Goal: Transaction & Acquisition: Purchase product/service

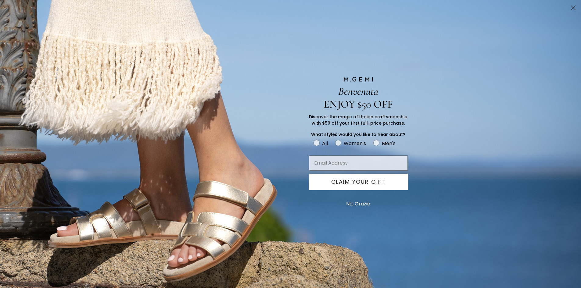
click at [103, 28] on div "Benvenuta ENJOY $50 OFF Discover the magic of Italian craftsmanship with $50 of…" at bounding box center [290, 144] width 581 height 288
click at [357, 203] on button "No, Grazie" at bounding box center [358, 204] width 30 height 15
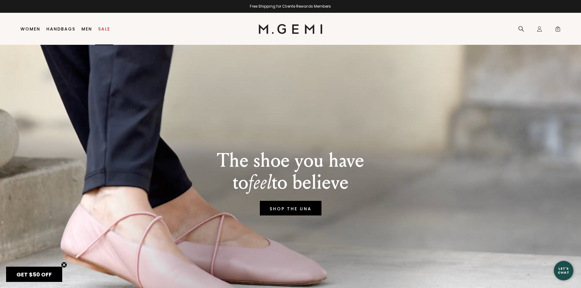
click at [102, 29] on link "Sale" at bounding box center [104, 29] width 12 height 5
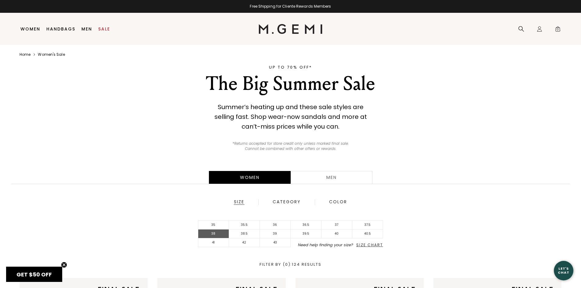
click at [217, 235] on li "38" at bounding box center [213, 234] width 31 height 9
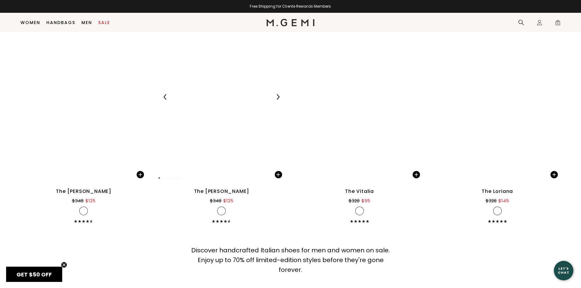
scroll to position [4321, 0]
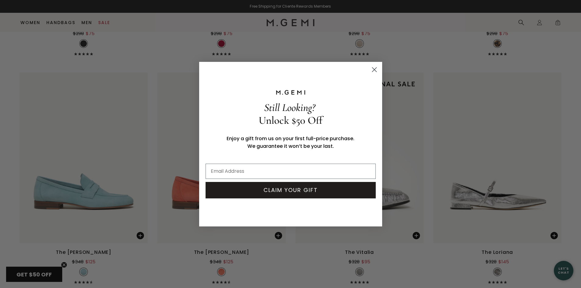
click at [374, 70] on circle "Close dialog" at bounding box center [374, 69] width 10 height 10
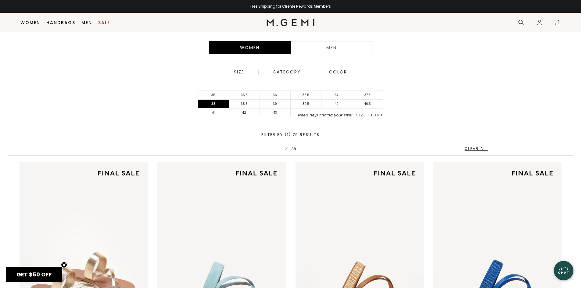
scroll to position [95, 0]
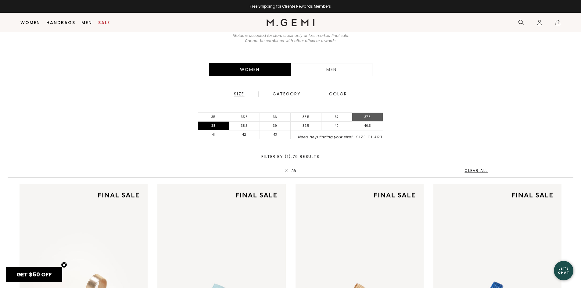
click at [368, 116] on li "37.5" at bounding box center [367, 117] width 31 height 9
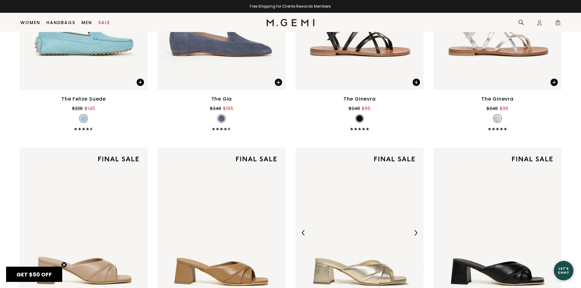
scroll to position [4154, 0]
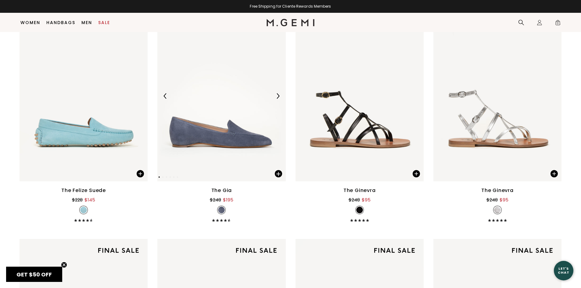
click at [213, 155] on img at bounding box center [221, 96] width 128 height 171
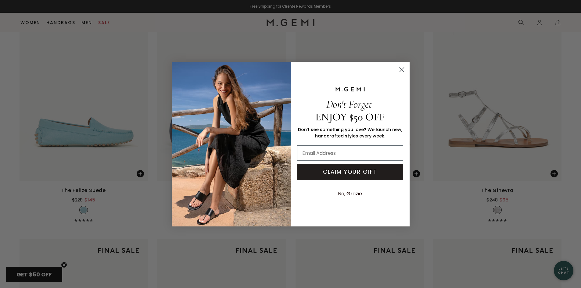
click at [401, 70] on icon "Close dialog" at bounding box center [402, 69] width 4 height 4
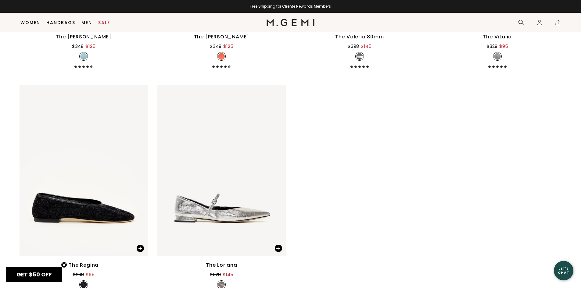
scroll to position [5253, 0]
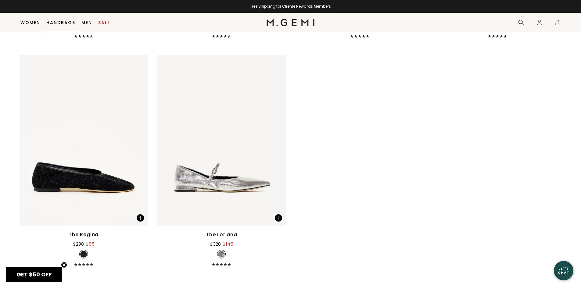
click at [33, 27] on li "Women Shop All Shoes New Arrivals Bestsellers Essentials The Event Edit The Vac…" at bounding box center [30, 22] width 26 height 19
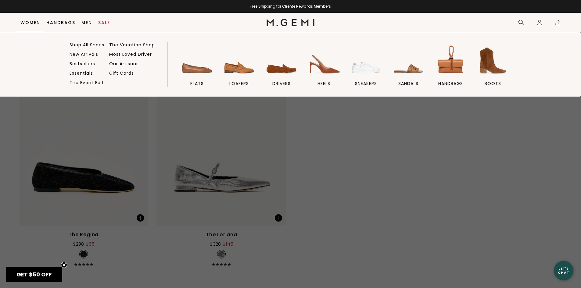
click at [34, 24] on link "Women" at bounding box center [30, 22] width 20 height 5
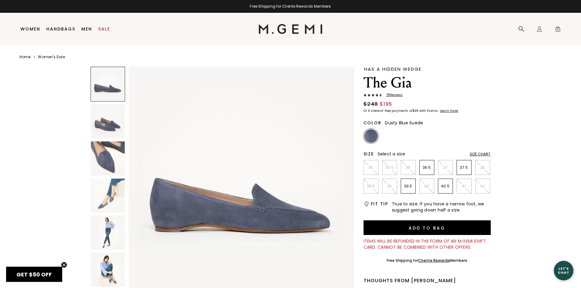
click at [103, 126] on img at bounding box center [108, 121] width 34 height 34
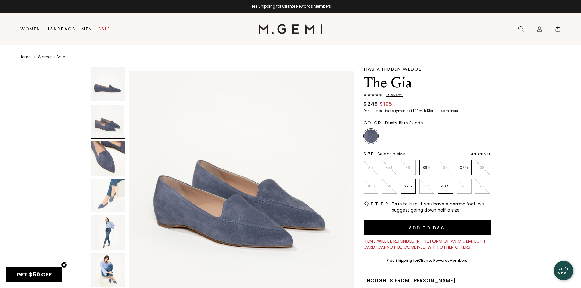
click at [104, 156] on img at bounding box center [108, 159] width 34 height 34
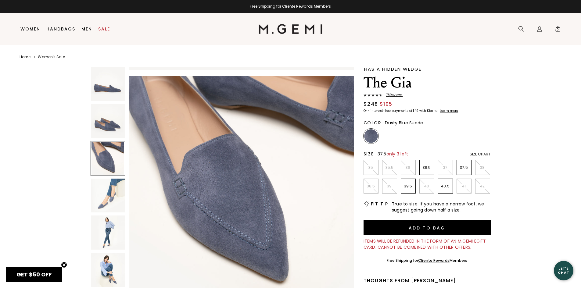
click at [469, 172] on li "37.5" at bounding box center [464, 167] width 15 height 15
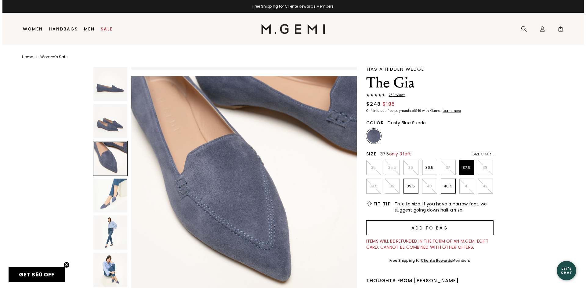
scroll to position [0, 0]
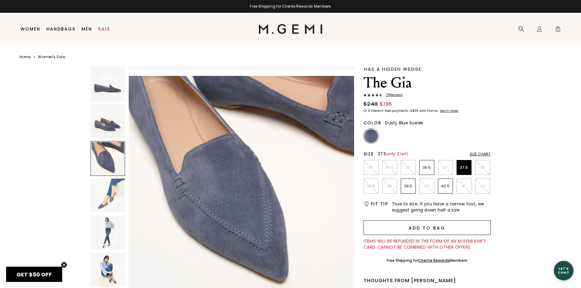
click at [441, 231] on button "Add to Bag" at bounding box center [427, 228] width 127 height 15
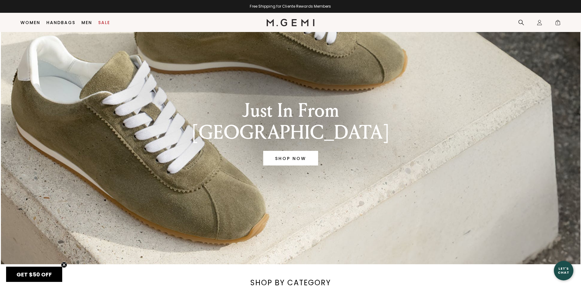
scroll to position [201, 0]
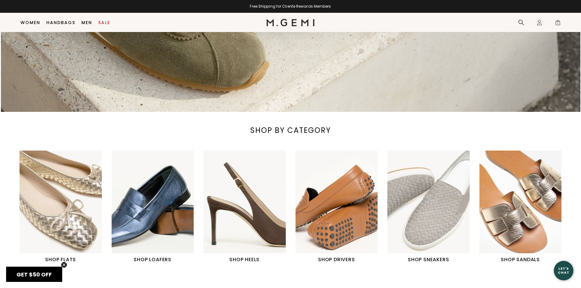
click at [160, 217] on img "2 / 6" at bounding box center [153, 202] width 82 height 103
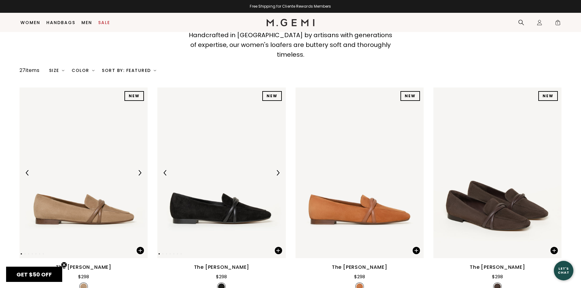
scroll to position [48, 0]
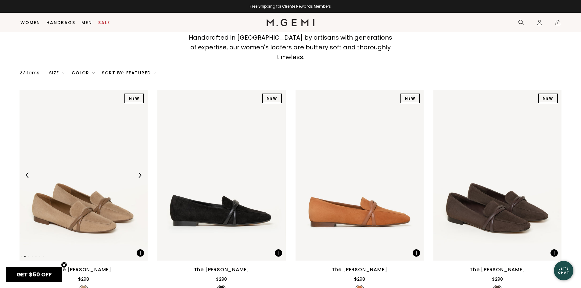
click at [119, 211] on img at bounding box center [84, 175] width 128 height 171
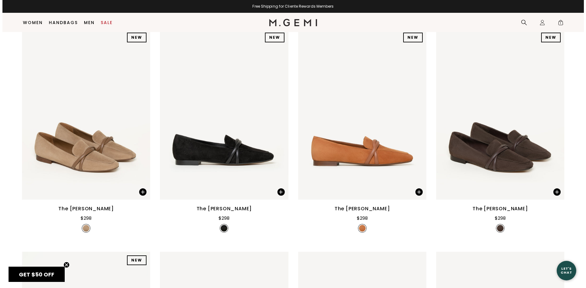
scroll to position [0, 0]
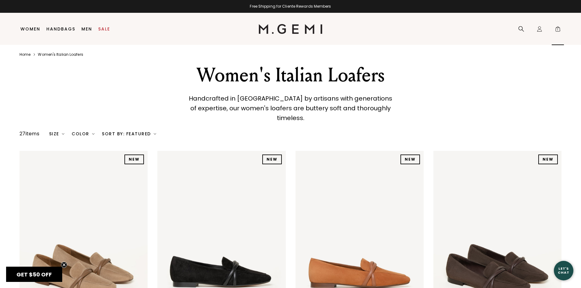
click at [558, 31] on span "1" at bounding box center [558, 30] width 6 height 6
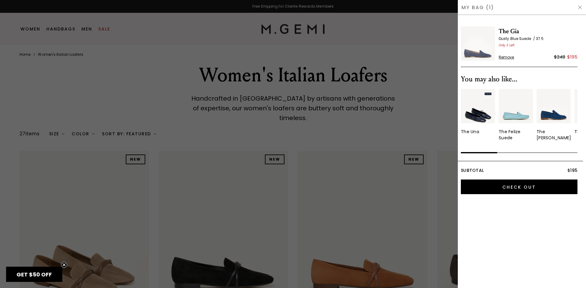
click at [580, 9] on img at bounding box center [579, 7] width 5 height 5
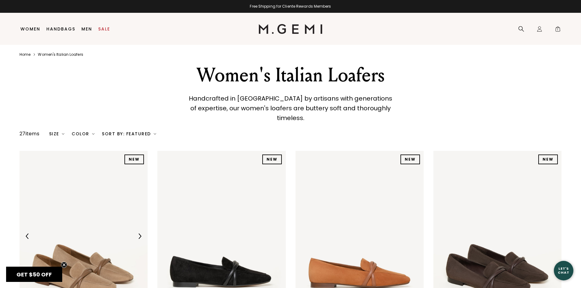
click at [100, 262] on img at bounding box center [84, 236] width 128 height 171
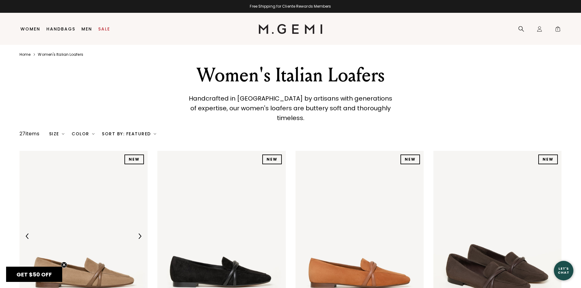
click at [101, 260] on img at bounding box center [84, 236] width 128 height 171
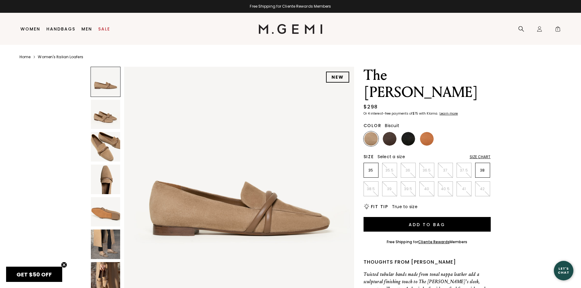
click at [107, 121] on img at bounding box center [106, 115] width 30 height 30
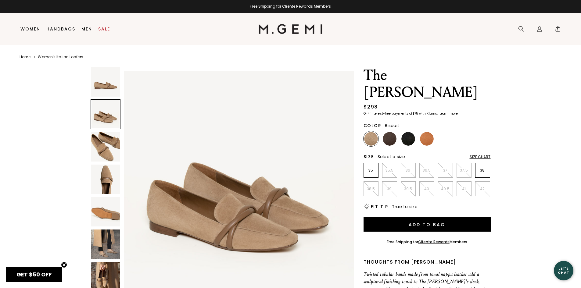
click at [106, 145] on img at bounding box center [106, 147] width 30 height 30
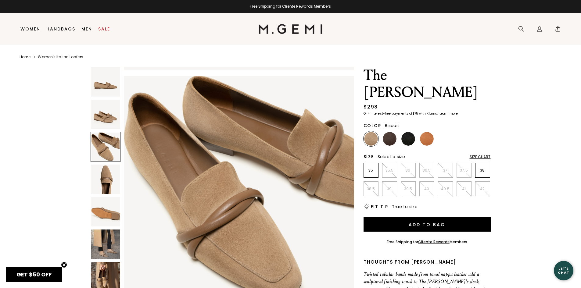
click at [103, 176] on img at bounding box center [106, 180] width 30 height 30
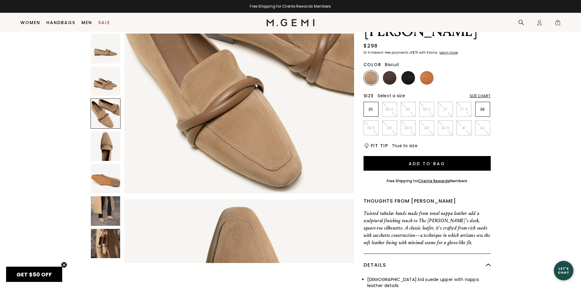
scroll to position [0, 0]
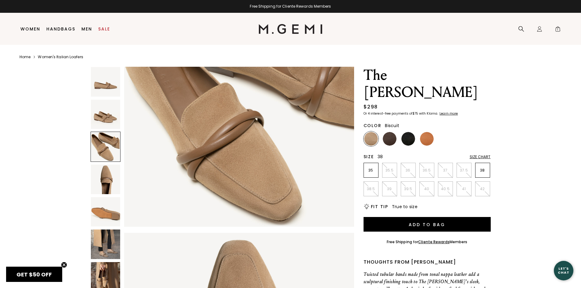
click at [480, 168] on p "38" at bounding box center [483, 170] width 14 height 5
click at [393, 132] on img at bounding box center [390, 139] width 14 height 14
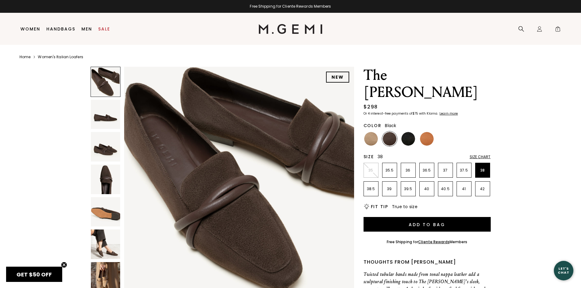
click at [406, 132] on img at bounding box center [409, 139] width 14 height 14
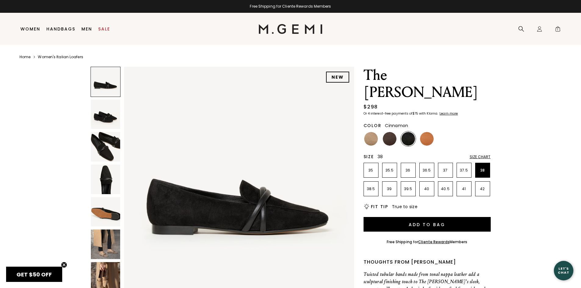
click at [422, 132] on img at bounding box center [427, 139] width 14 height 14
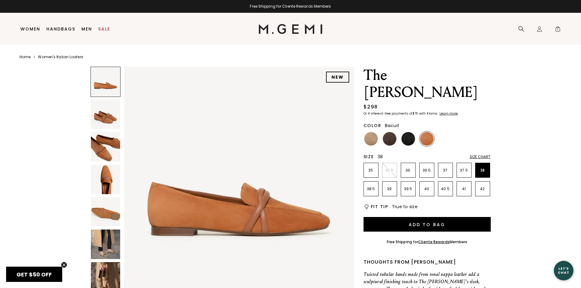
click at [370, 132] on img at bounding box center [371, 139] width 14 height 14
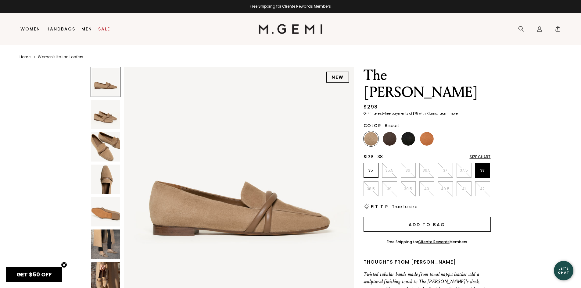
click at [431, 217] on button "Add to Bag" at bounding box center [427, 224] width 127 height 15
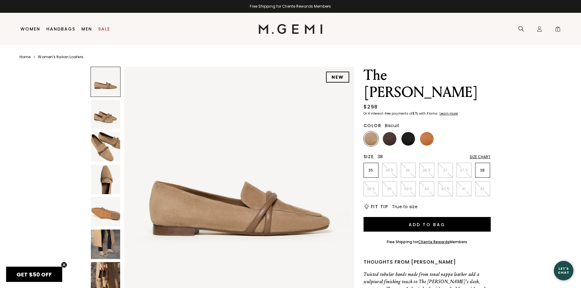
click at [477, 168] on p "38" at bounding box center [483, 170] width 14 height 5
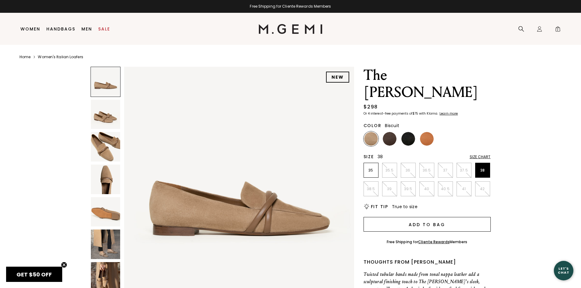
click at [446, 217] on button "Add to Bag" at bounding box center [427, 224] width 127 height 15
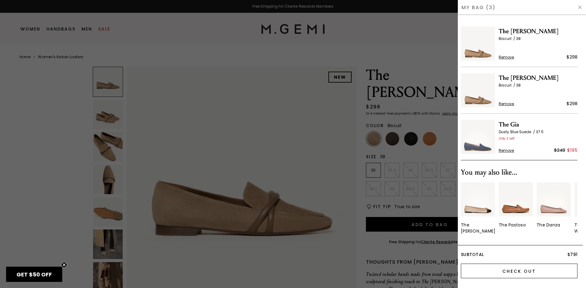
click at [520, 268] on input "Check Out" at bounding box center [519, 271] width 117 height 15
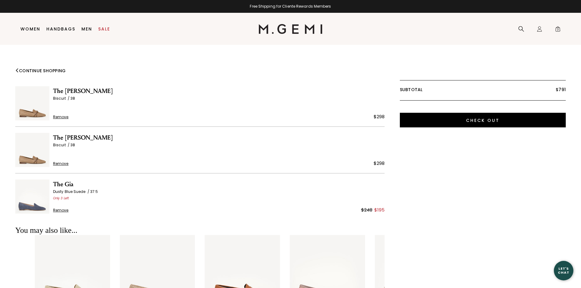
click at [63, 163] on span "Remove" at bounding box center [61, 163] width 16 height 5
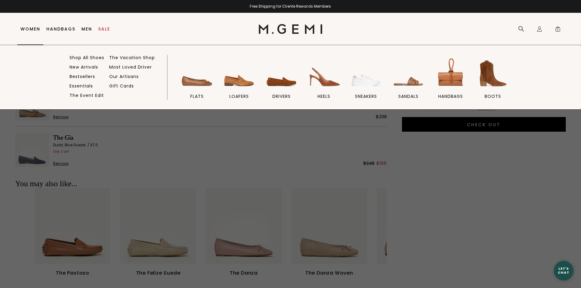
click at [37, 31] on link "Women" at bounding box center [30, 29] width 20 height 5
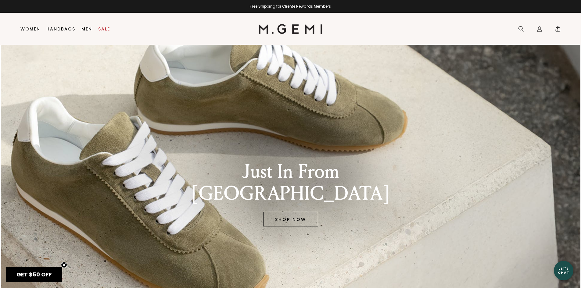
click at [291, 212] on link "SHOP NOW" at bounding box center [290, 219] width 55 height 15
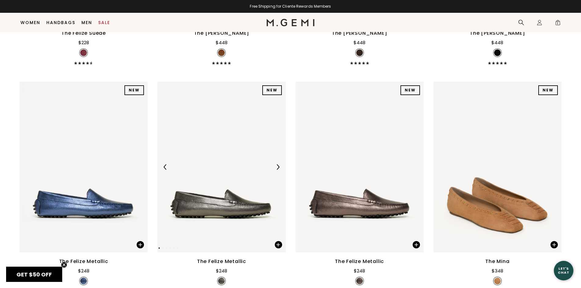
scroll to position [1422, 0]
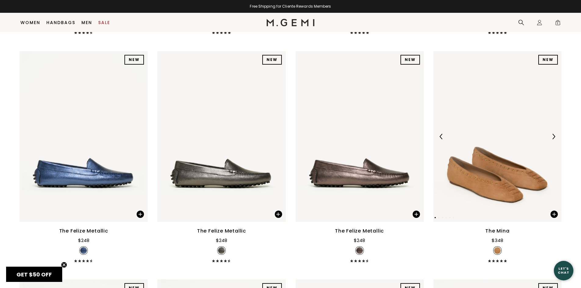
click at [481, 190] on img at bounding box center [498, 136] width 128 height 171
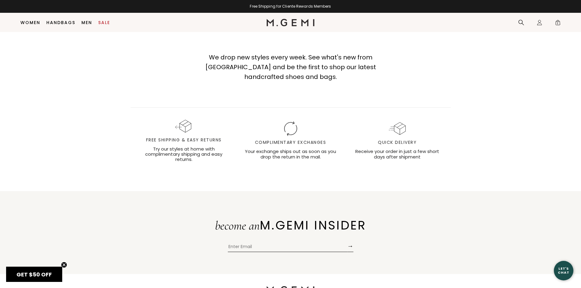
scroll to position [4412, 0]
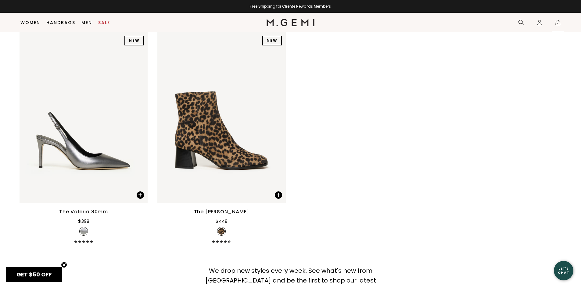
click at [556, 21] on span "2" at bounding box center [558, 24] width 6 height 6
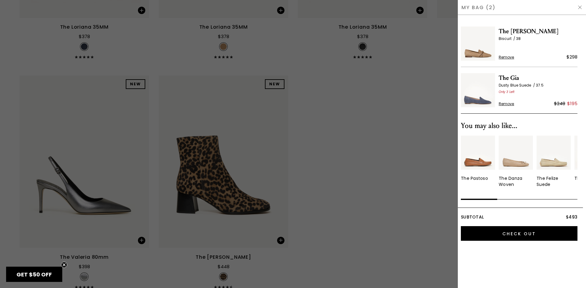
scroll to position [0, 0]
click at [513, 164] on img "2 / 10" at bounding box center [516, 153] width 34 height 34
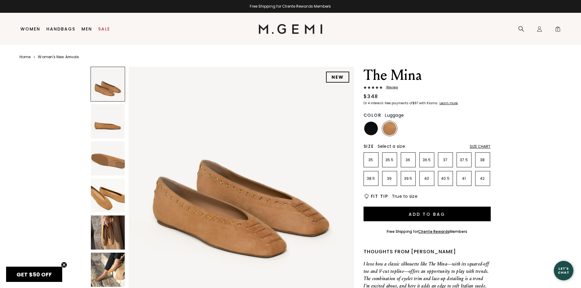
click at [107, 131] on img at bounding box center [108, 121] width 34 height 34
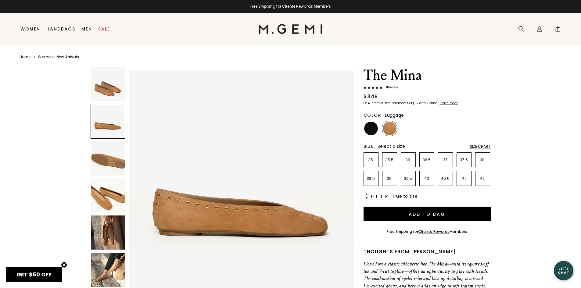
click at [106, 150] on img at bounding box center [108, 159] width 34 height 34
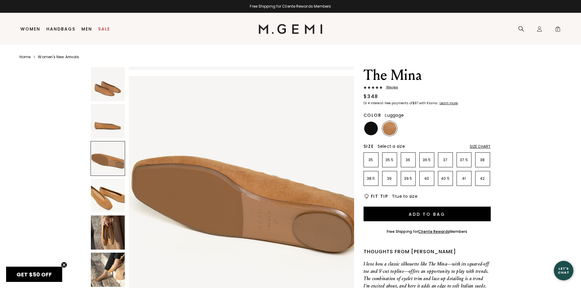
click at [103, 167] on div at bounding box center [108, 158] width 35 height 35
click at [103, 190] on img at bounding box center [108, 196] width 34 height 34
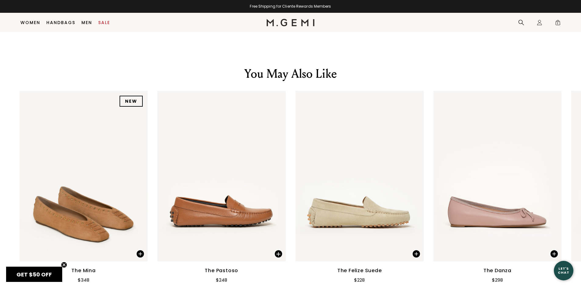
scroll to position [781, 0]
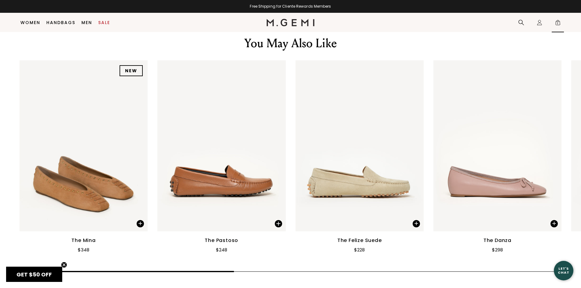
click at [555, 18] on div "Icons/20x20/bag@2x 2" at bounding box center [558, 22] width 12 height 19
click at [558, 23] on span "2" at bounding box center [558, 24] width 6 height 6
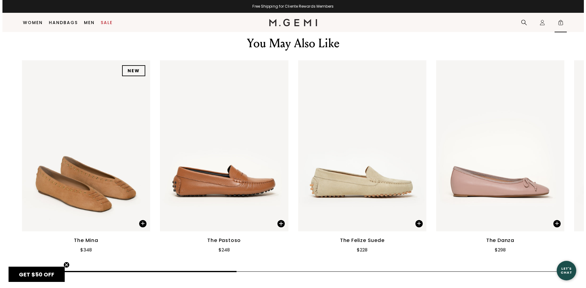
scroll to position [0, 0]
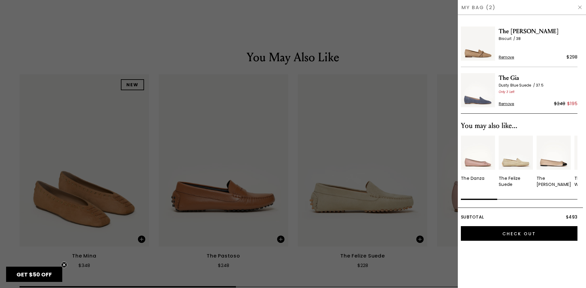
click at [480, 52] on img at bounding box center [478, 44] width 34 height 34
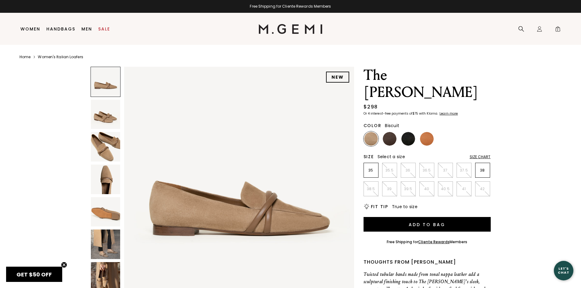
click at [114, 123] on img at bounding box center [106, 115] width 30 height 30
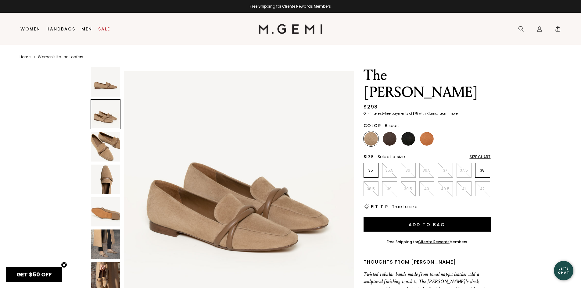
click at [112, 147] on img at bounding box center [106, 147] width 30 height 30
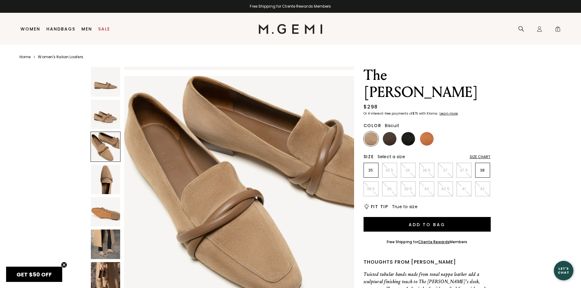
click at [107, 174] on img at bounding box center [106, 180] width 30 height 30
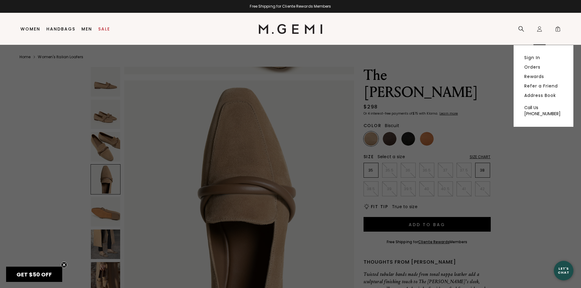
click at [538, 29] on icon "Icons/20x20/profile@2x" at bounding box center [540, 29] width 6 height 6
click at [531, 57] on link "Sign In" at bounding box center [533, 57] width 16 height 5
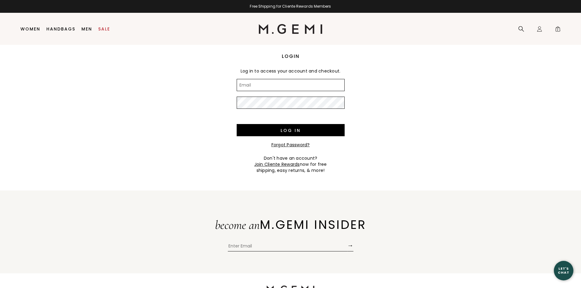
click at [297, 83] on input "Email" at bounding box center [291, 85] width 108 height 12
type input "[EMAIL_ADDRESS][DOMAIN_NAME]"
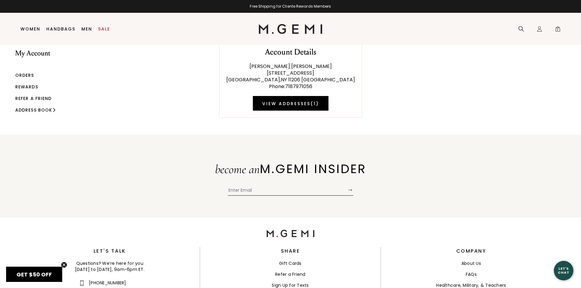
scroll to position [15, 0]
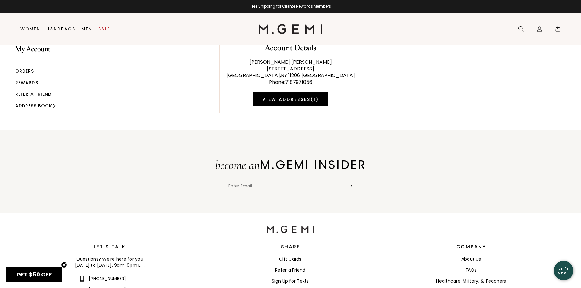
click at [33, 276] on span "GET $50 OFF" at bounding box center [33, 275] width 35 height 8
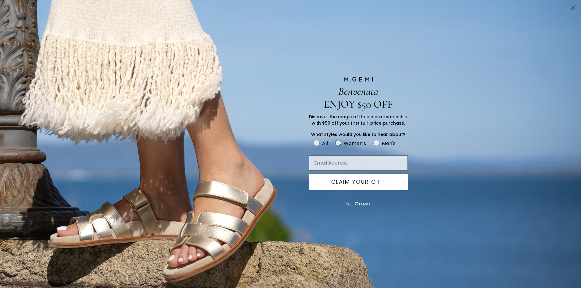
click at [340, 143] on circle "FULLSCREEN Form" at bounding box center [339, 143] width 6 height 6
click at [314, 139] on input "Women's" at bounding box center [313, 139] width 0 height 0
radio input "true"
click at [338, 163] on input "Email Address" at bounding box center [358, 163] width 99 height 15
type input "brendaf4017@gmail.com"
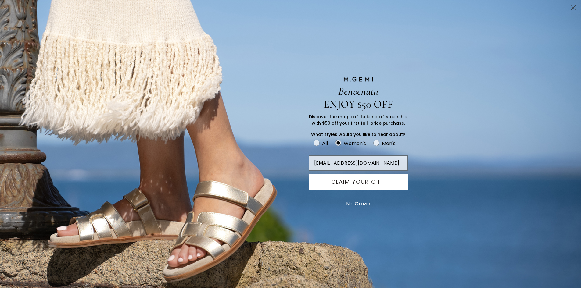
click at [353, 185] on button "CLAIM YOUR GIFT" at bounding box center [358, 182] width 99 height 16
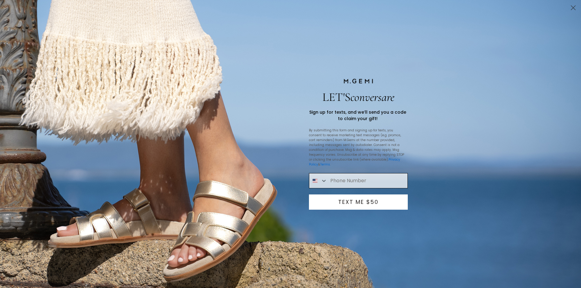
click at [351, 182] on input "Phone Number" at bounding box center [367, 181] width 80 height 15
type input "1-347-432-2313"
click at [346, 205] on button "TEXT ME $50" at bounding box center [358, 202] width 99 height 15
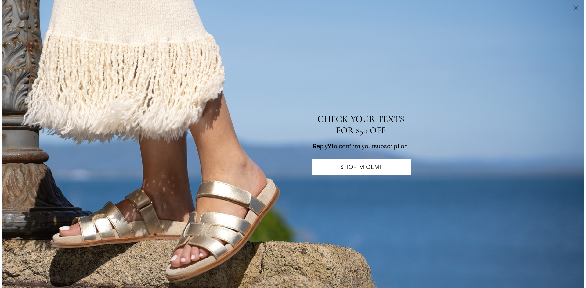
scroll to position [0, 0]
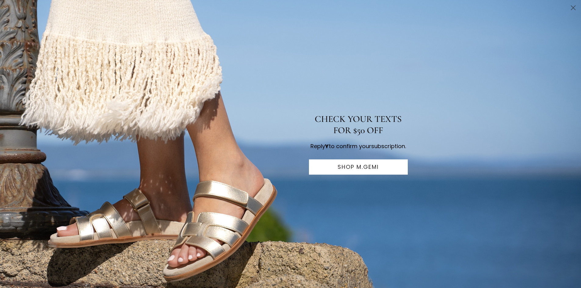
click at [573, 9] on icon "Close dialog" at bounding box center [574, 8] width 4 height 4
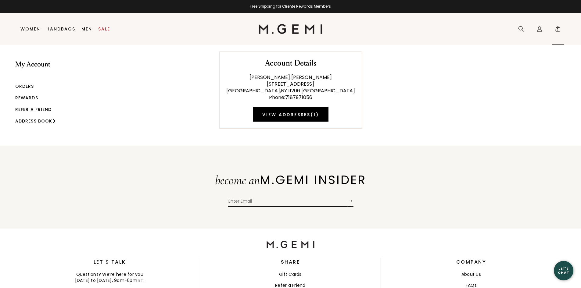
click at [559, 28] on span "2" at bounding box center [558, 30] width 6 height 6
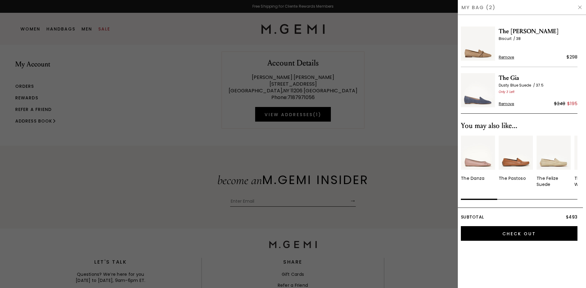
click at [519, 37] on span "38" at bounding box center [518, 38] width 5 height 5
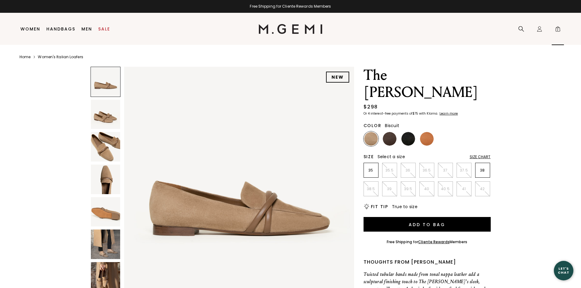
click at [556, 30] on span "2" at bounding box center [558, 30] width 6 height 6
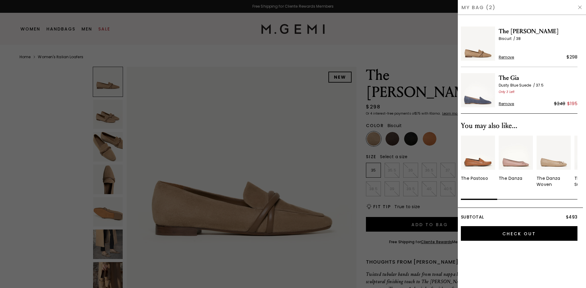
click at [499, 206] on div "You may also like... The Pastoso The Danza The Danza Woven The Felize Suede The…" at bounding box center [519, 161] width 117 height 94
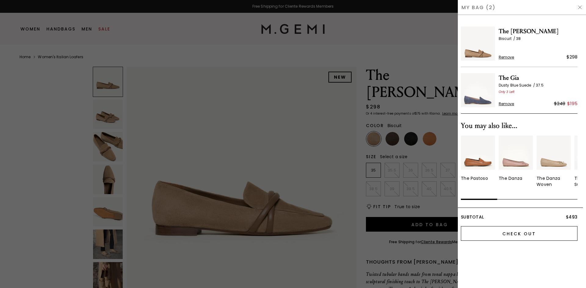
click at [504, 231] on input "Check Out" at bounding box center [519, 233] width 117 height 15
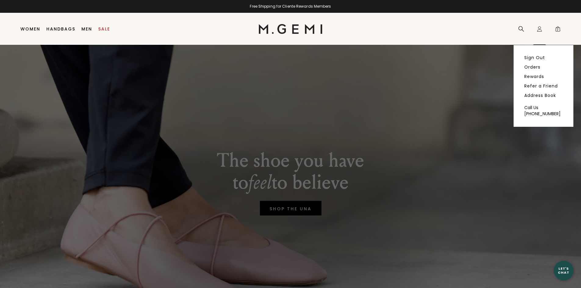
click at [537, 29] on icon "Icons/20x20/profile@2x" at bounding box center [540, 29] width 6 height 6
click at [538, 66] on link "Orders" at bounding box center [533, 66] width 16 height 5
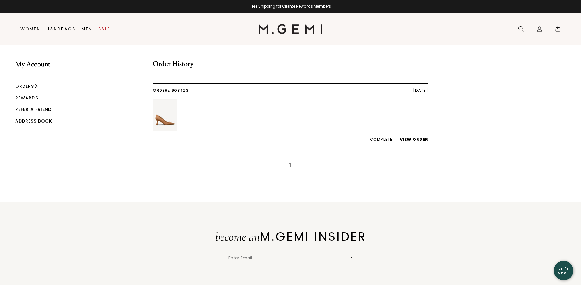
click at [414, 142] on link "View Order" at bounding box center [411, 140] width 34 height 6
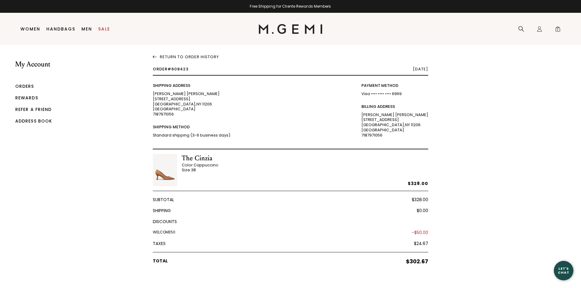
click at [189, 56] on link "Return To Order History" at bounding box center [291, 55] width 276 height 7
